Goal: Information Seeking & Learning: Find specific fact

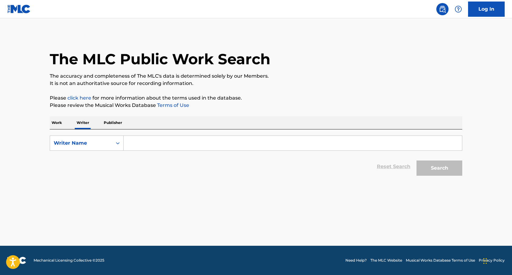
click at [54, 124] on p "Work" at bounding box center [57, 123] width 14 height 13
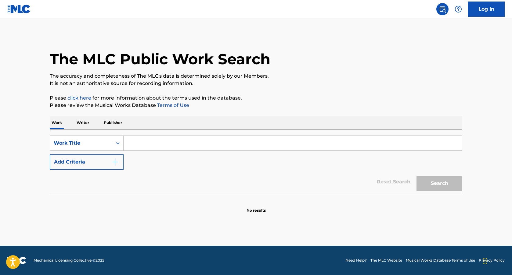
click at [154, 144] on input "Search Form" at bounding box center [293, 143] width 338 height 15
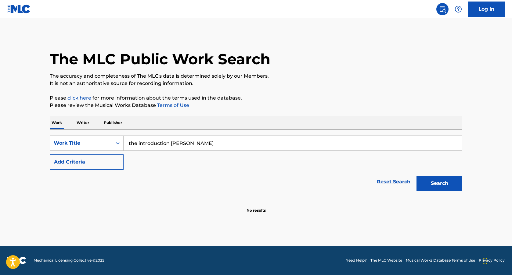
type input "the introduction kevin abstract"
click at [416, 176] on button "Search" at bounding box center [439, 183] width 46 height 15
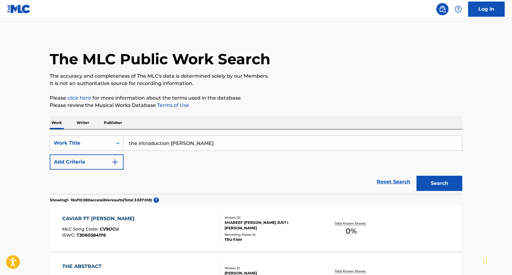
click at [85, 124] on p "Writer" at bounding box center [83, 123] width 16 height 13
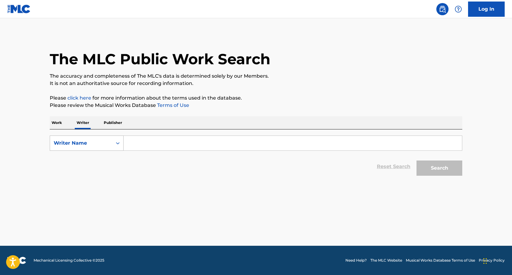
click at [113, 145] on div "Search Form" at bounding box center [117, 143] width 11 height 11
click at [151, 143] on input "Search Form" at bounding box center [293, 143] width 338 height 15
type input "kevin abstract"
click at [416, 161] on button "Search" at bounding box center [439, 168] width 46 height 15
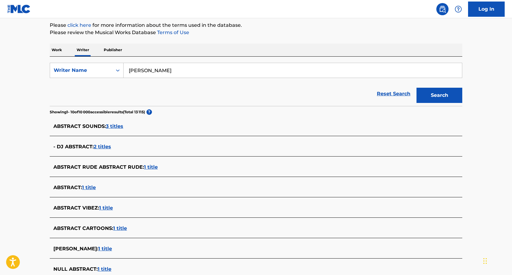
scroll to position [185, 0]
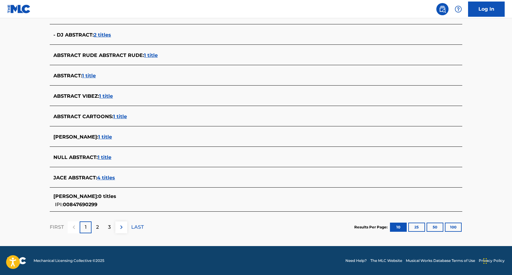
click at [103, 137] on span "1 title" at bounding box center [105, 137] width 14 height 6
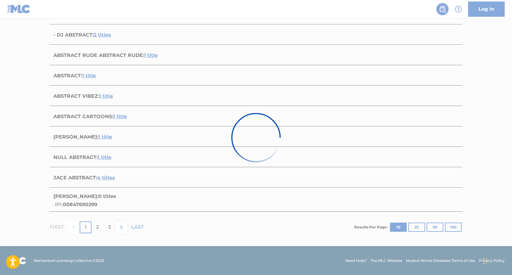
scroll to position [38, 0]
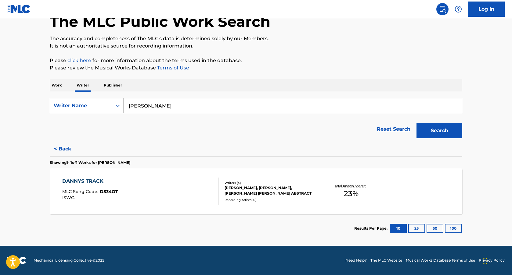
click at [158, 206] on div "DANNYS TRACK MLC Song Code : DS34OT ISWC : Writers ( 4 ) KIKO MERLEY, DANNY BRO…" at bounding box center [256, 192] width 412 height 46
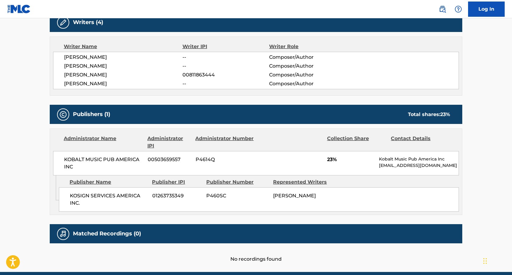
scroll to position [227, 0]
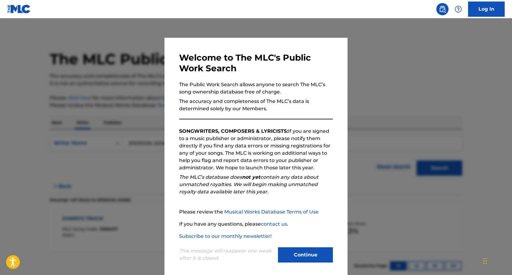
click at [135, 120] on div at bounding box center [256, 155] width 512 height 275
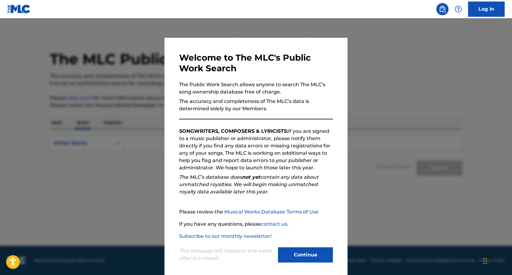
scroll to position [4, 0]
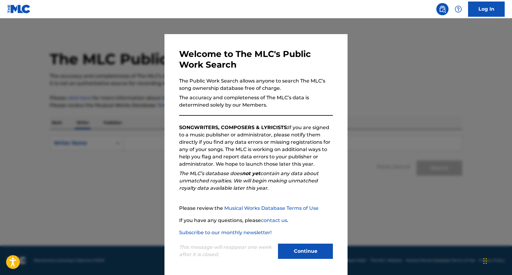
click at [300, 251] on button "Continue" at bounding box center [305, 251] width 55 height 15
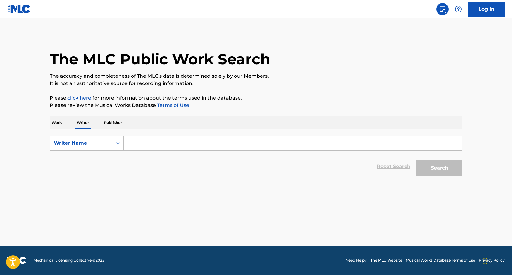
click at [52, 121] on p "Work" at bounding box center [57, 123] width 14 height 13
